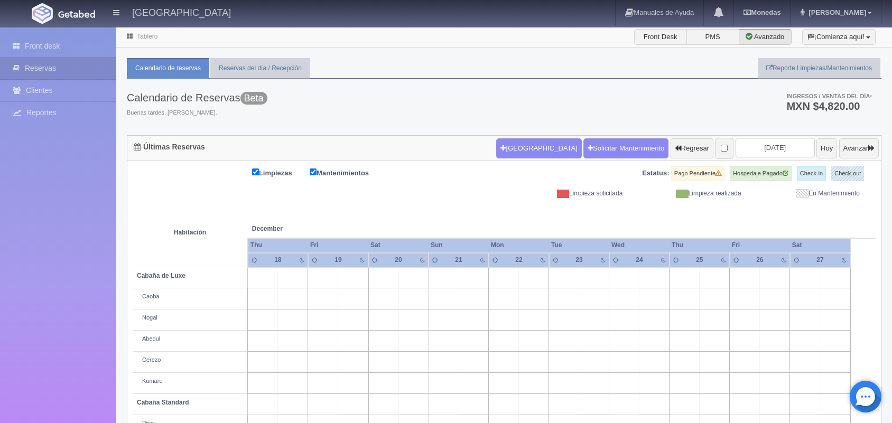
scroll to position [120, 0]
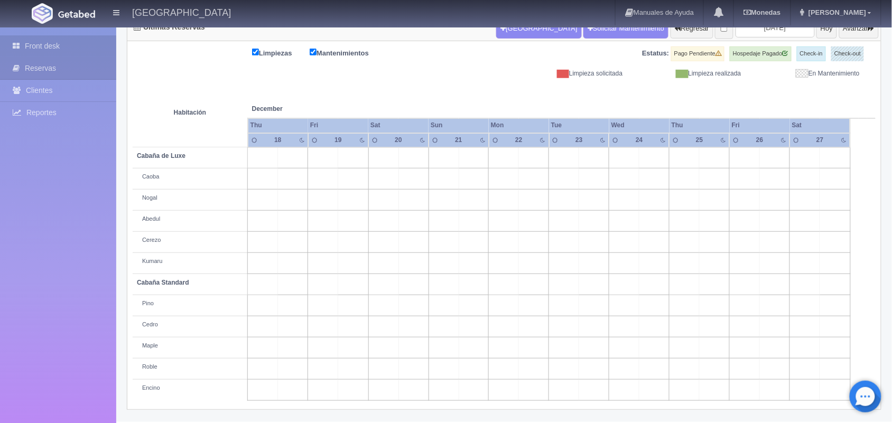
click at [64, 40] on link "Front desk" at bounding box center [58, 46] width 116 height 22
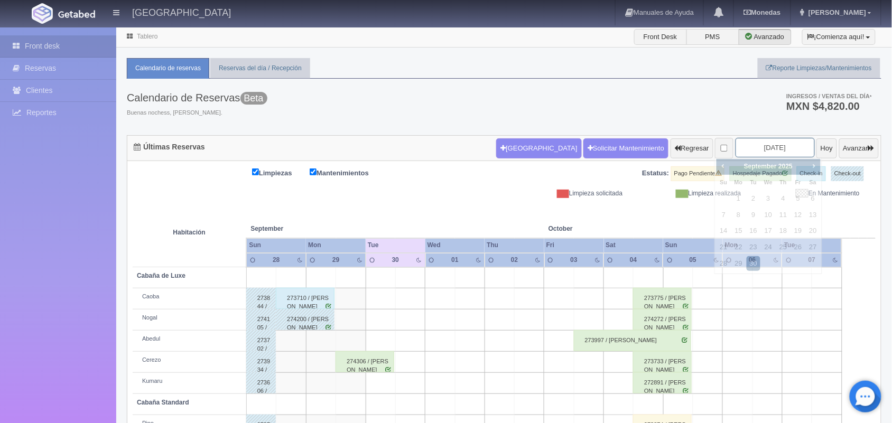
click at [774, 151] on input "2025-09-30" at bounding box center [775, 148] width 79 height 20
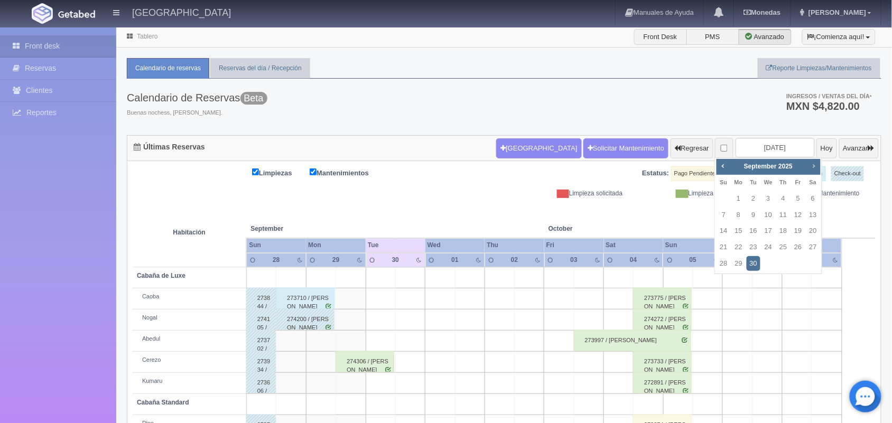
click at [812, 165] on span "Next" at bounding box center [814, 166] width 8 height 8
click at [812, 215] on link "11" at bounding box center [813, 215] width 14 height 15
type input "[DATE]"
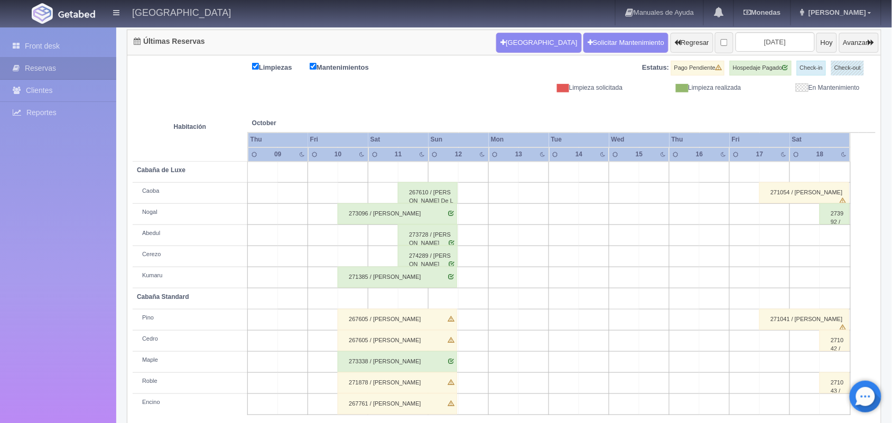
scroll to position [120, 0]
